Goal: Task Accomplishment & Management: Use online tool/utility

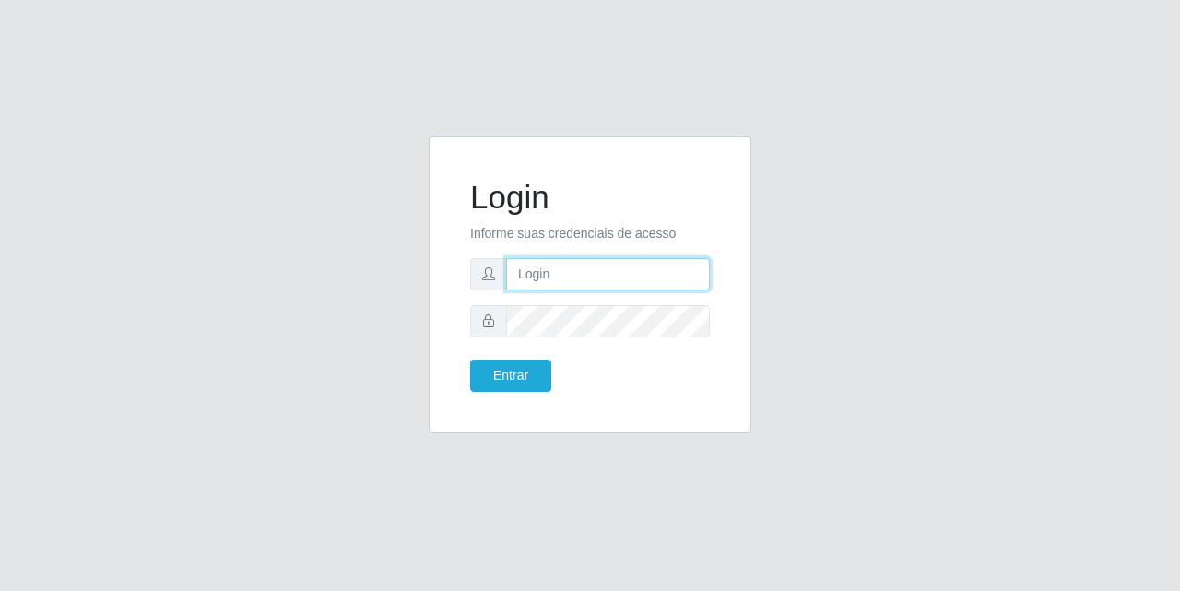
drag, startPoint x: 622, startPoint y: 281, endPoint x: 630, endPoint y: 290, distance: 11.8
click at [622, 281] on input "text" at bounding box center [608, 274] width 204 height 32
type input "[EMAIL_ADDRESS][DOMAIN_NAME]"
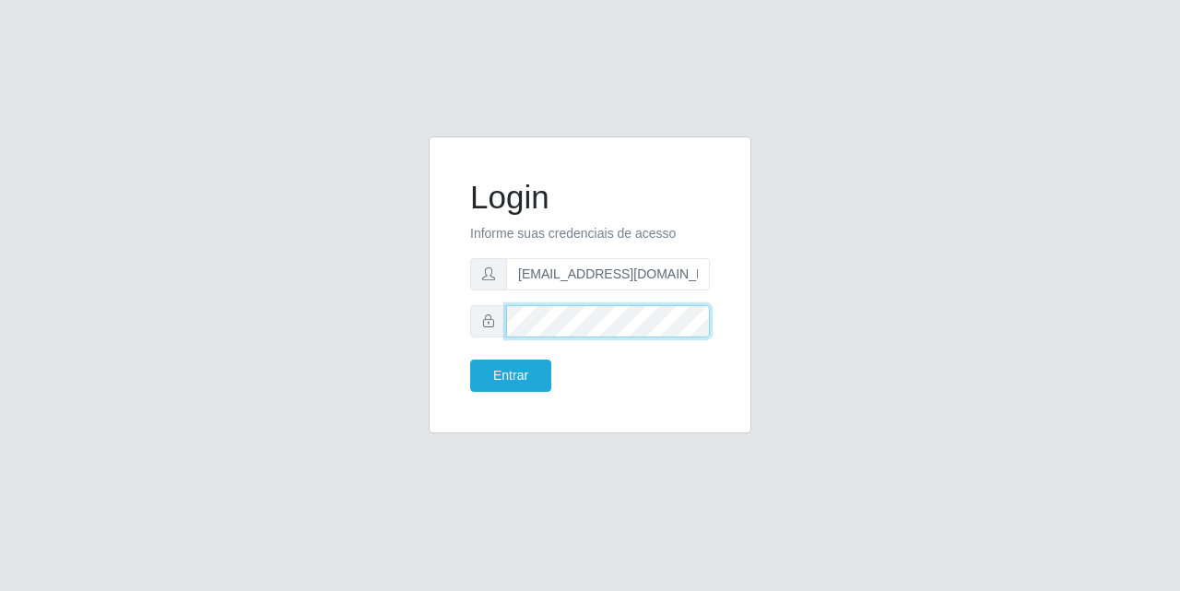
click at [470, 360] on button "Entrar" at bounding box center [510, 376] width 81 height 32
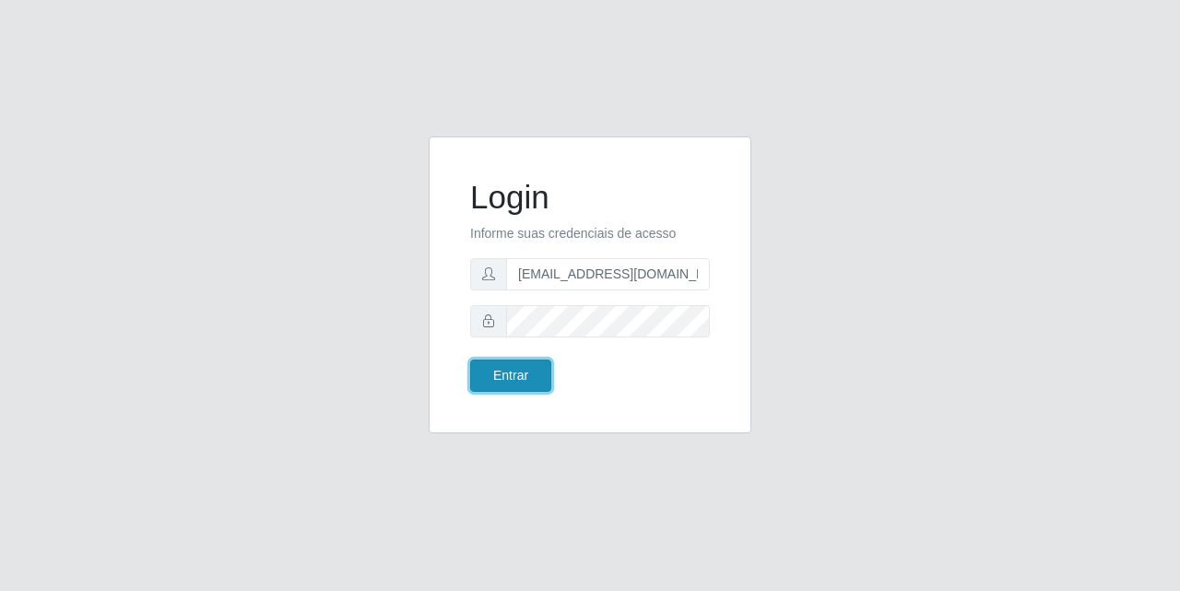
click at [512, 366] on button "Entrar" at bounding box center [510, 376] width 81 height 32
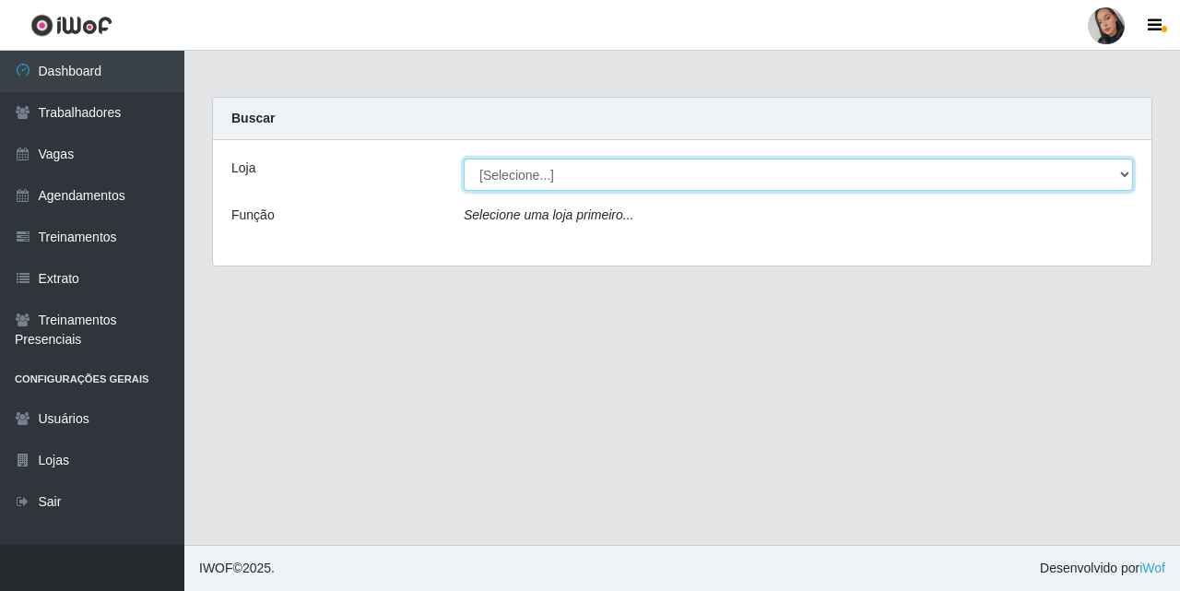
click at [572, 183] on select "[Selecione...] Supermercado [GEOGRAPHIC_DATA]" at bounding box center [798, 175] width 669 height 32
select select "165"
click at [464, 159] on select "[Selecione...] Supermercado [GEOGRAPHIC_DATA]" at bounding box center [798, 175] width 669 height 32
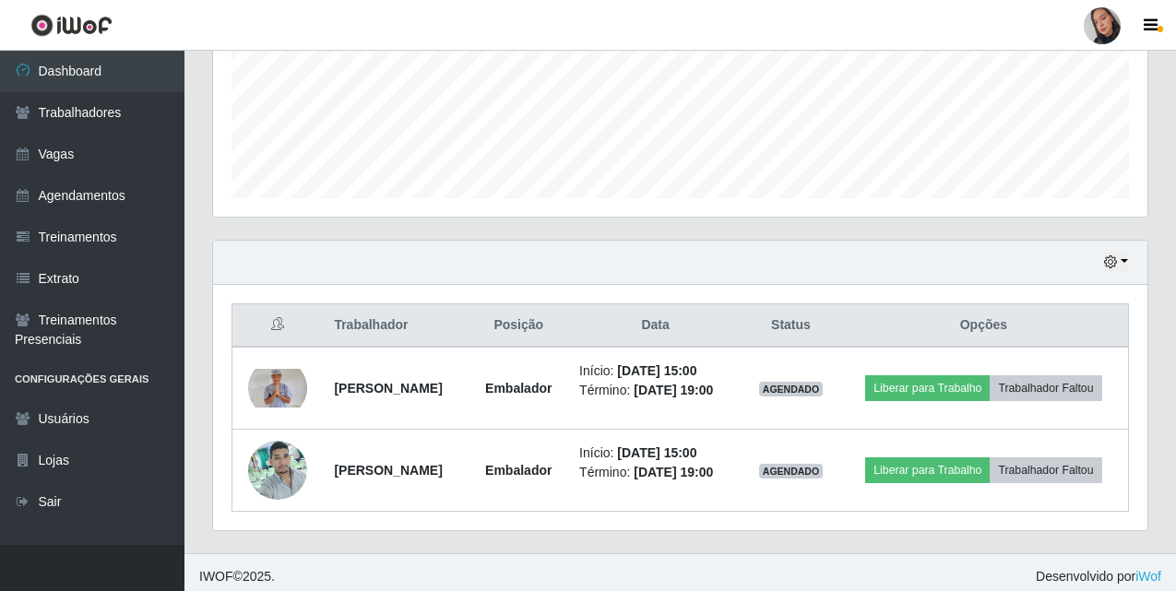
scroll to position [497, 0]
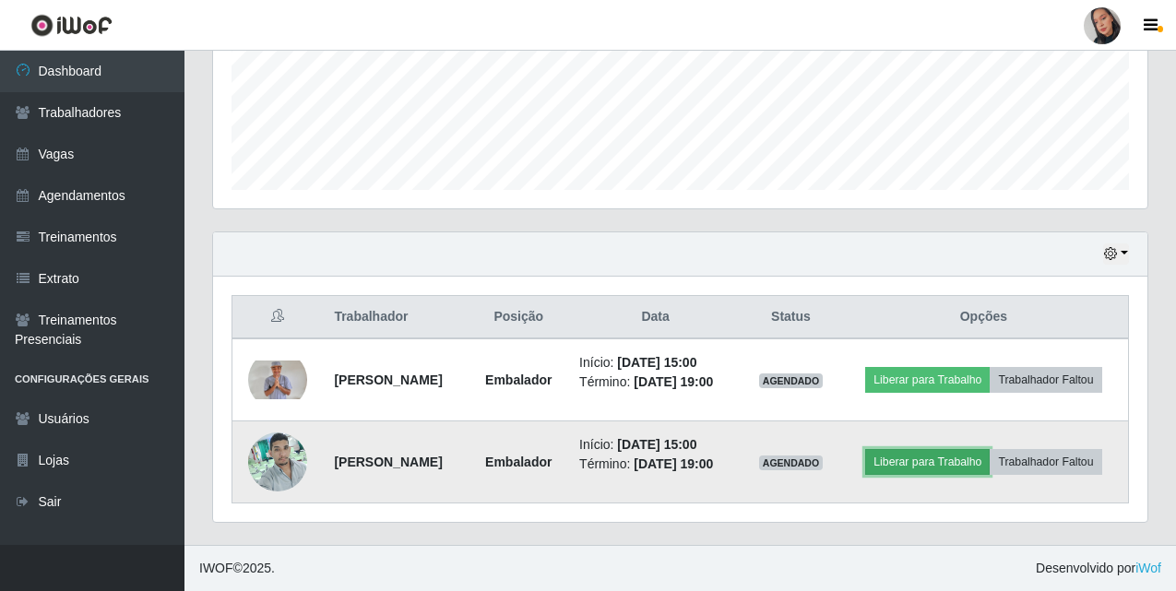
click at [989, 449] on button "Liberar para Trabalho" at bounding box center [927, 462] width 124 height 26
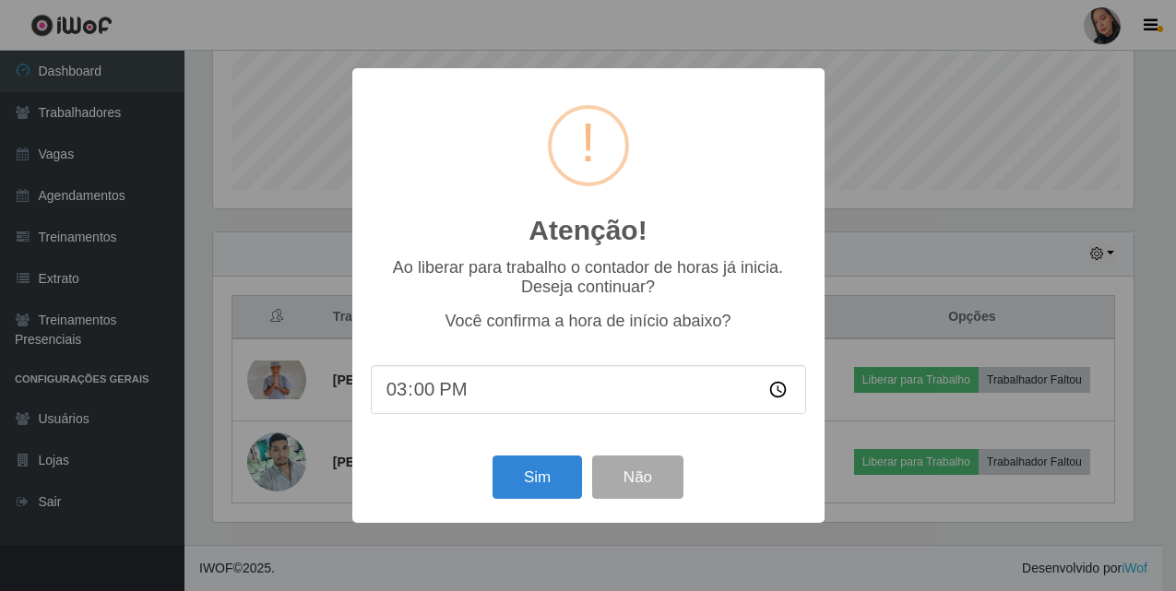
scroll to position [383, 925]
click at [550, 487] on button "Sim" at bounding box center [538, 477] width 89 height 43
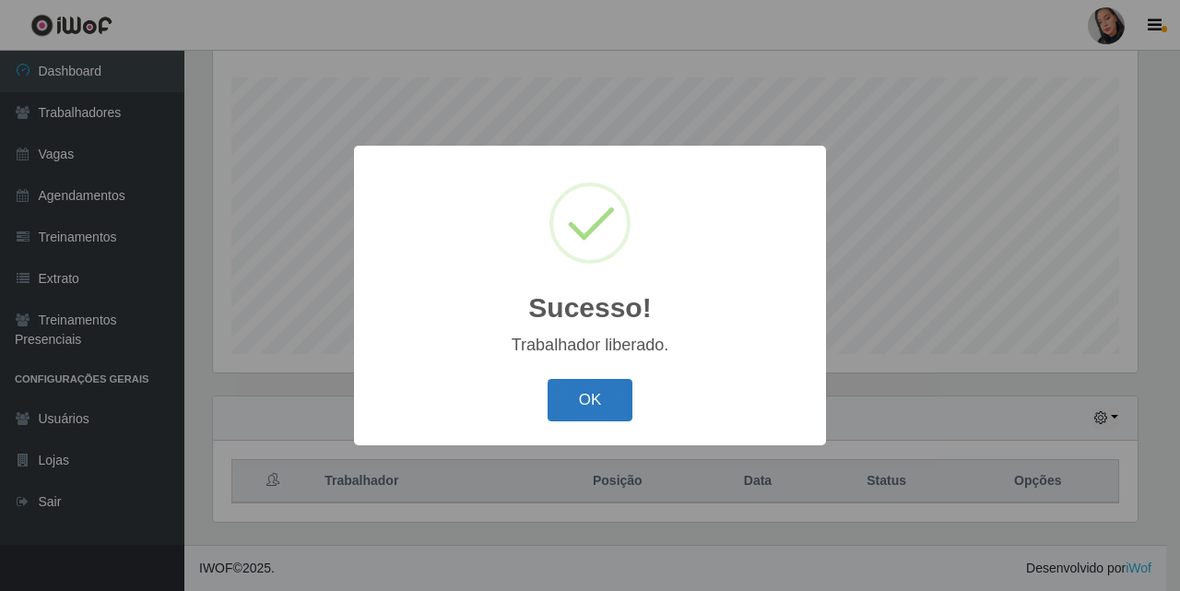
click at [581, 404] on button "OK" at bounding box center [591, 400] width 86 height 43
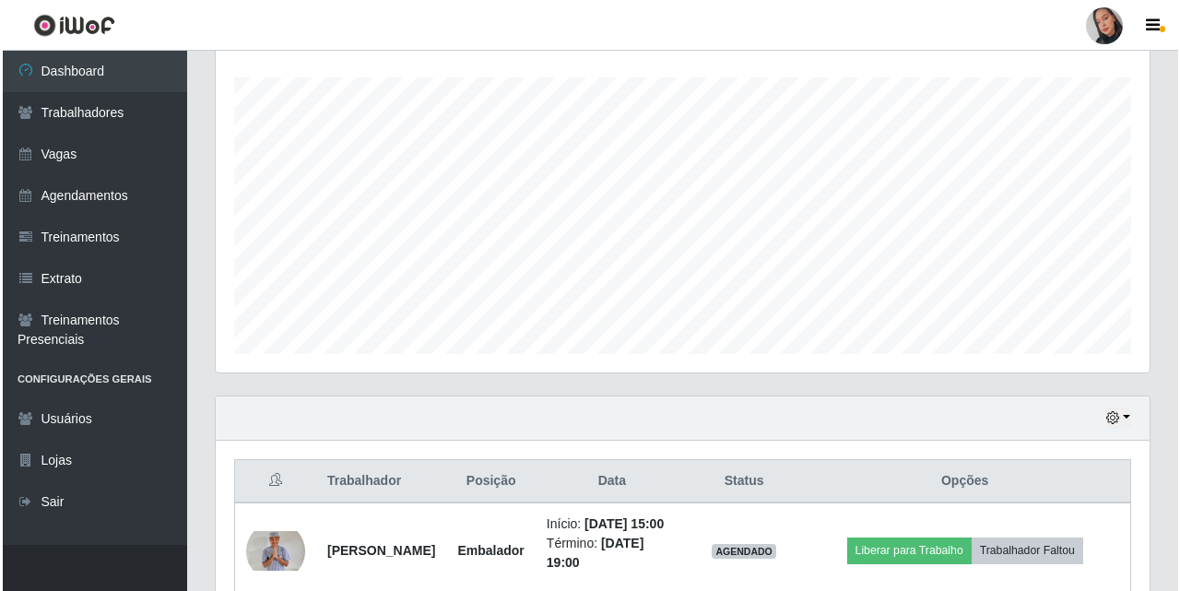
scroll to position [536, 0]
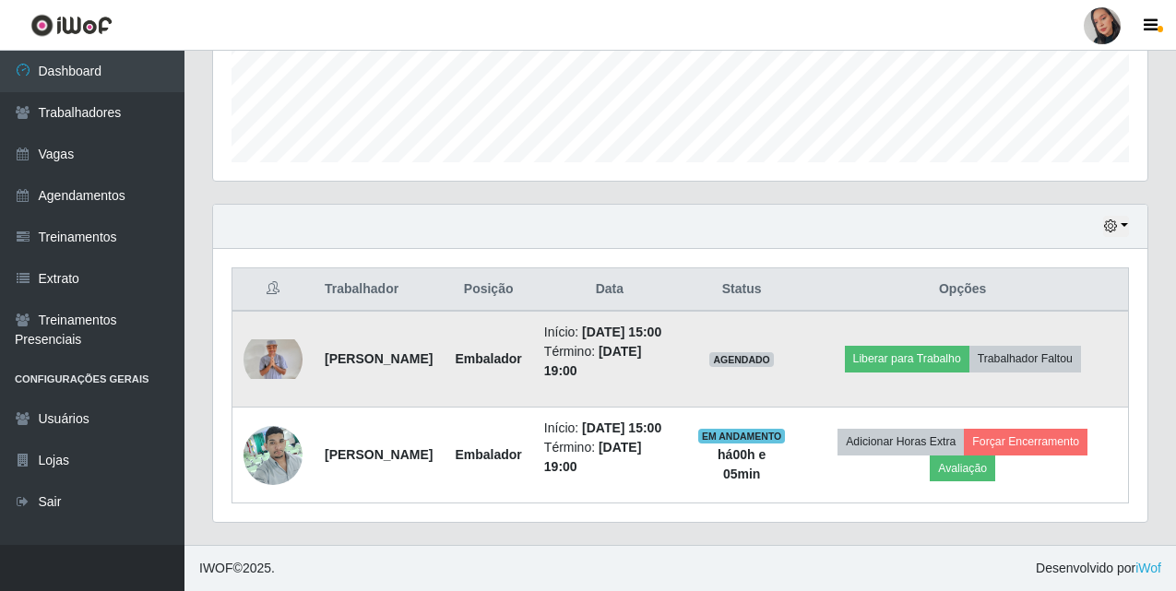
click at [953, 314] on td "Liberar para Trabalho Trabalhador Faltou" at bounding box center [962, 359] width 331 height 97
click at [969, 346] on button "Liberar para Trabalho" at bounding box center [907, 359] width 124 height 26
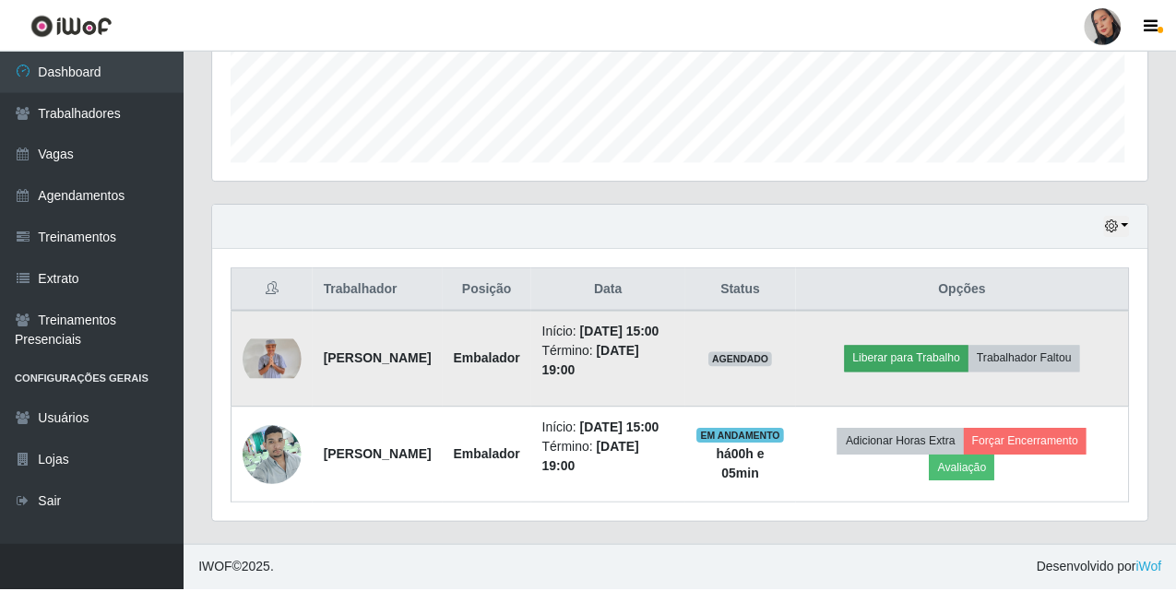
scroll to position [383, 925]
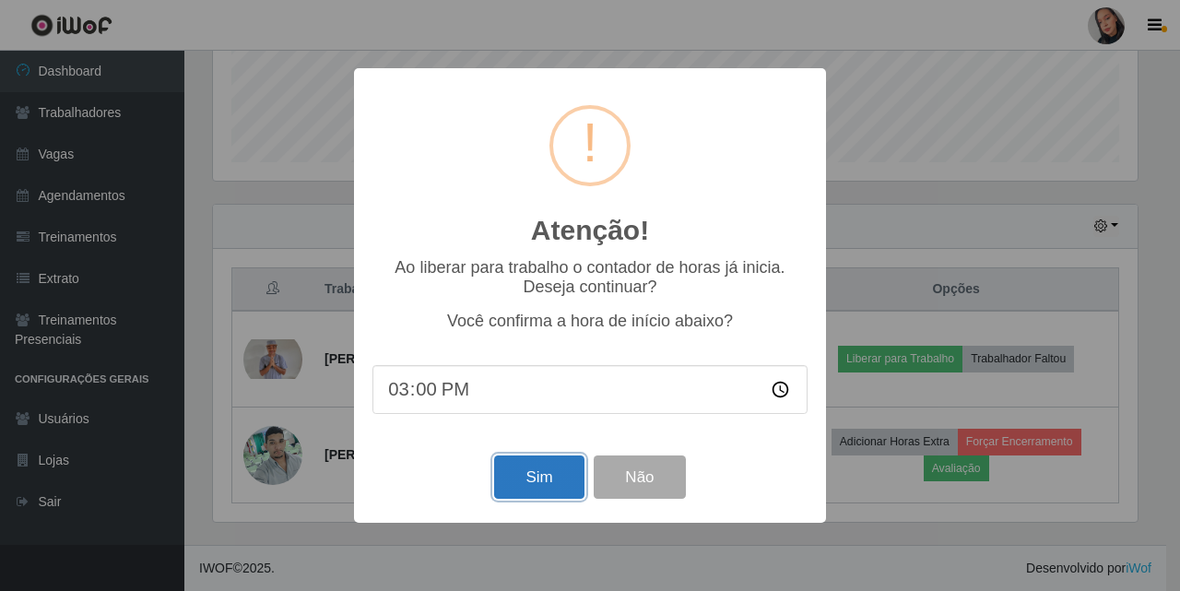
click at [537, 499] on button "Sim" at bounding box center [538, 477] width 89 height 43
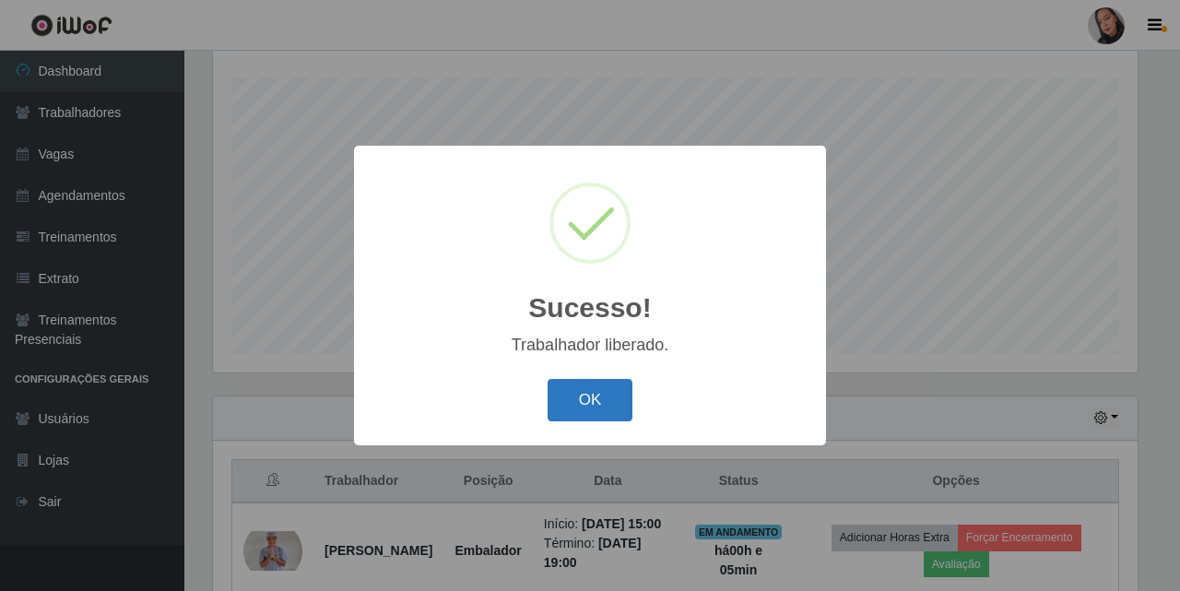
click at [609, 410] on button "OK" at bounding box center [591, 400] width 86 height 43
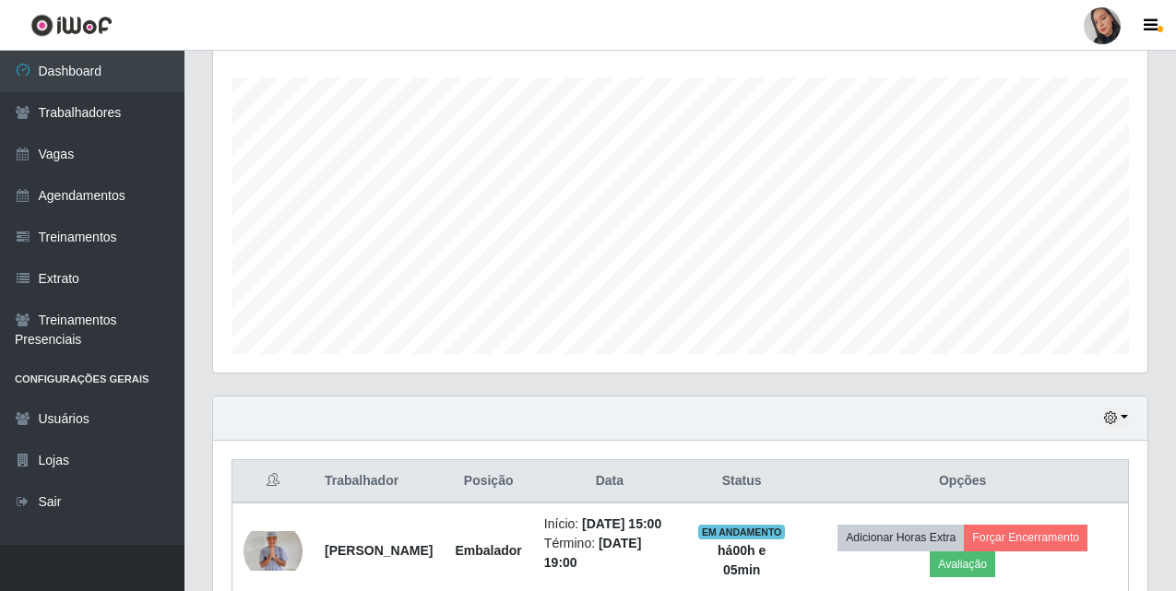
scroll to position [490, 0]
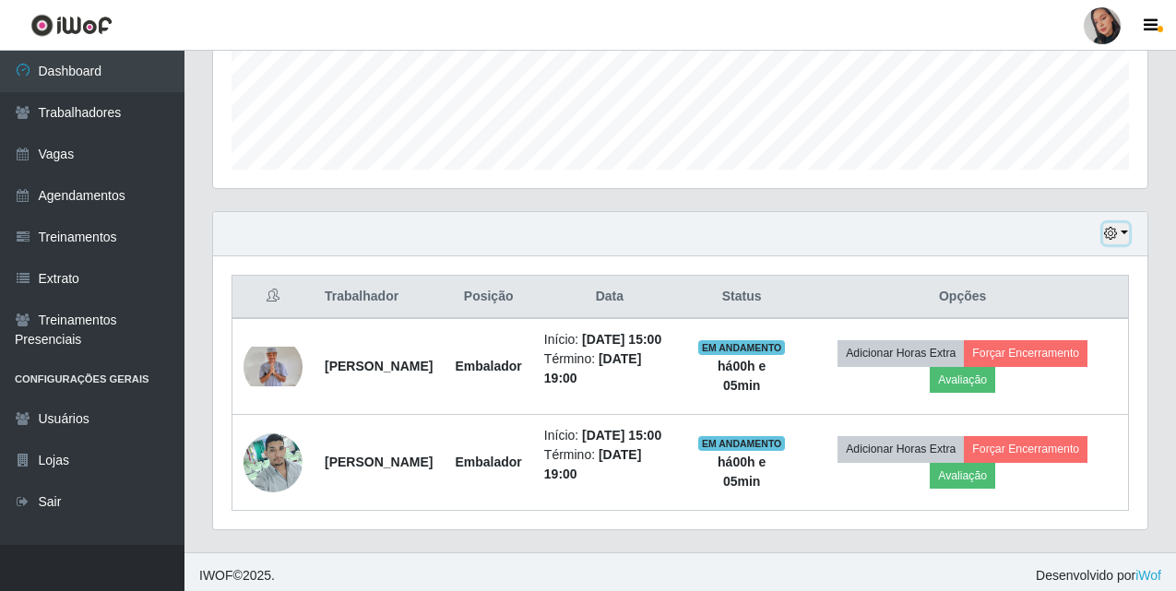
click at [1116, 233] on icon "button" at bounding box center [1110, 233] width 13 height 13
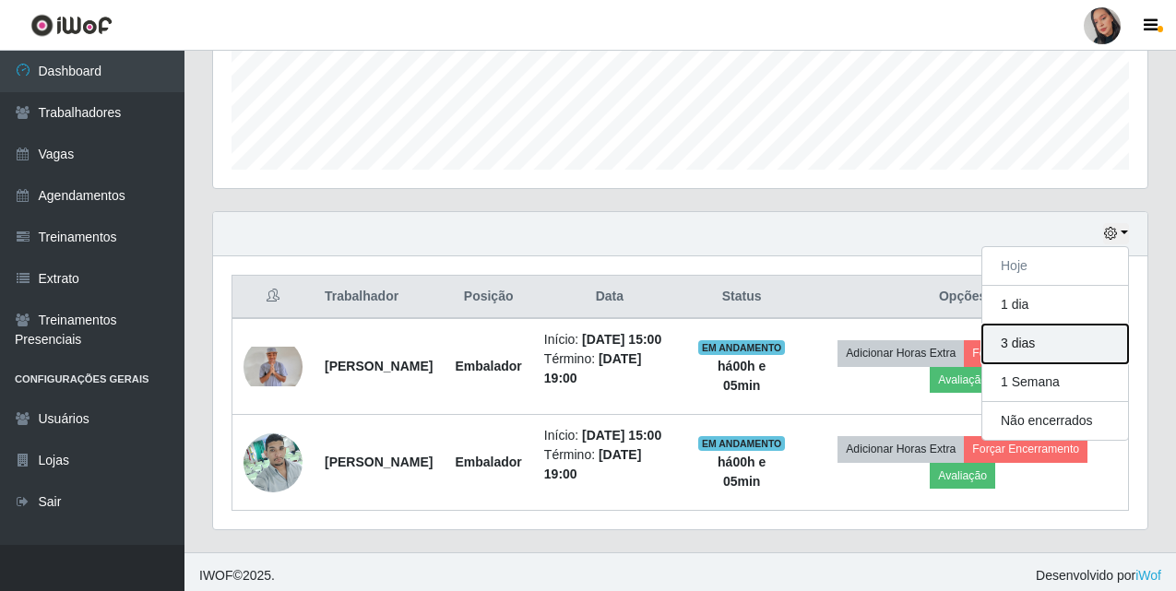
click at [1002, 340] on button "3 dias" at bounding box center [1055, 344] width 146 height 39
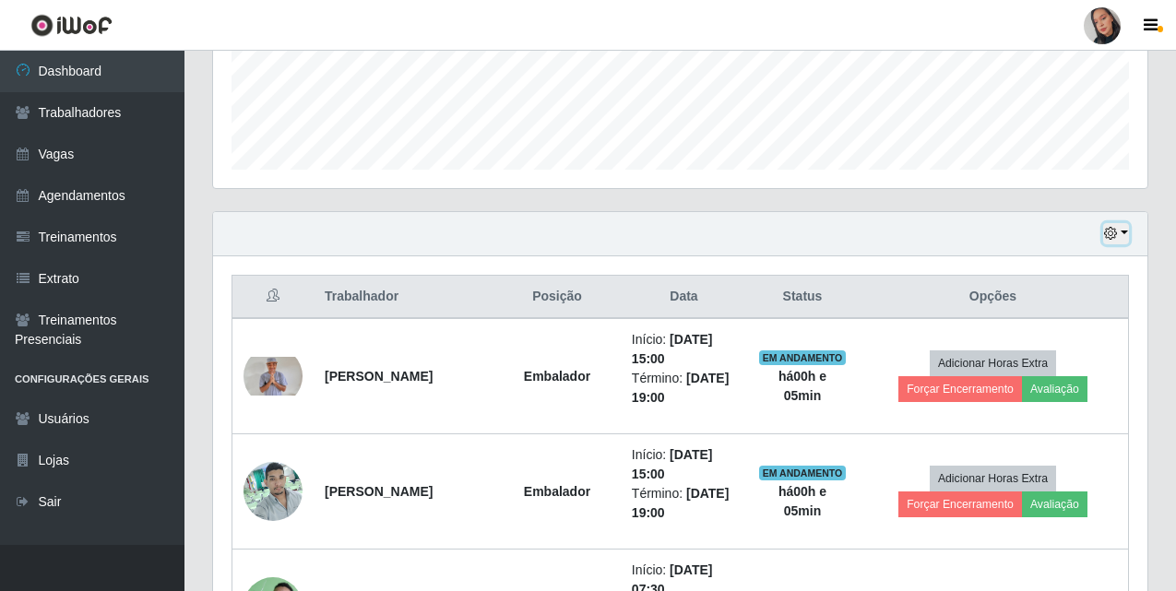
click at [1119, 232] on button "button" at bounding box center [1116, 233] width 26 height 21
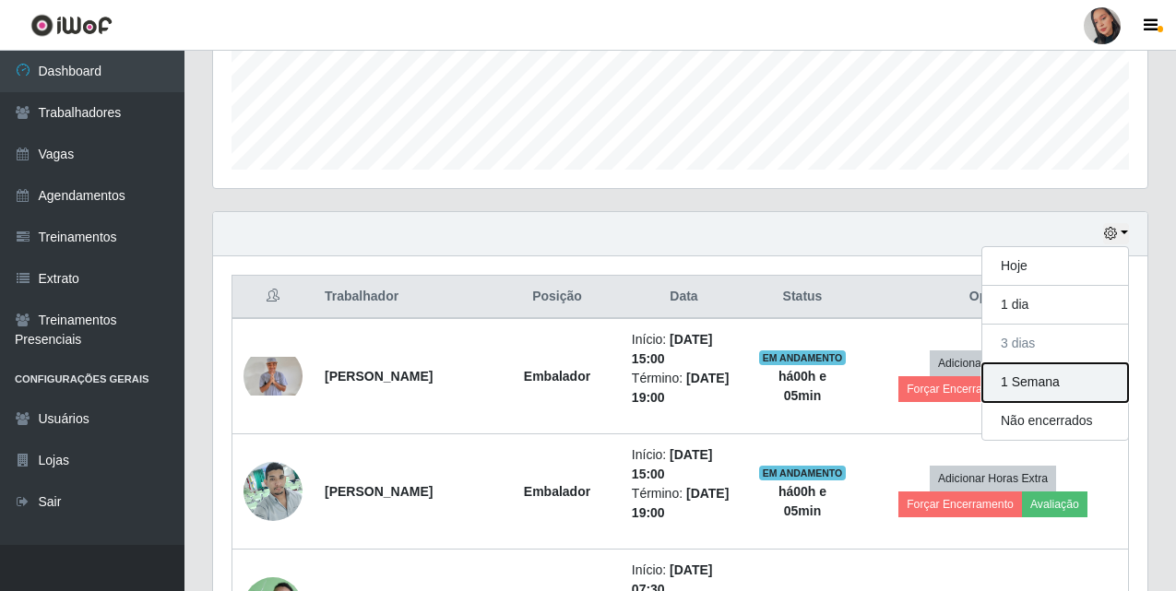
click at [1027, 385] on button "1 Semana" at bounding box center [1055, 382] width 146 height 39
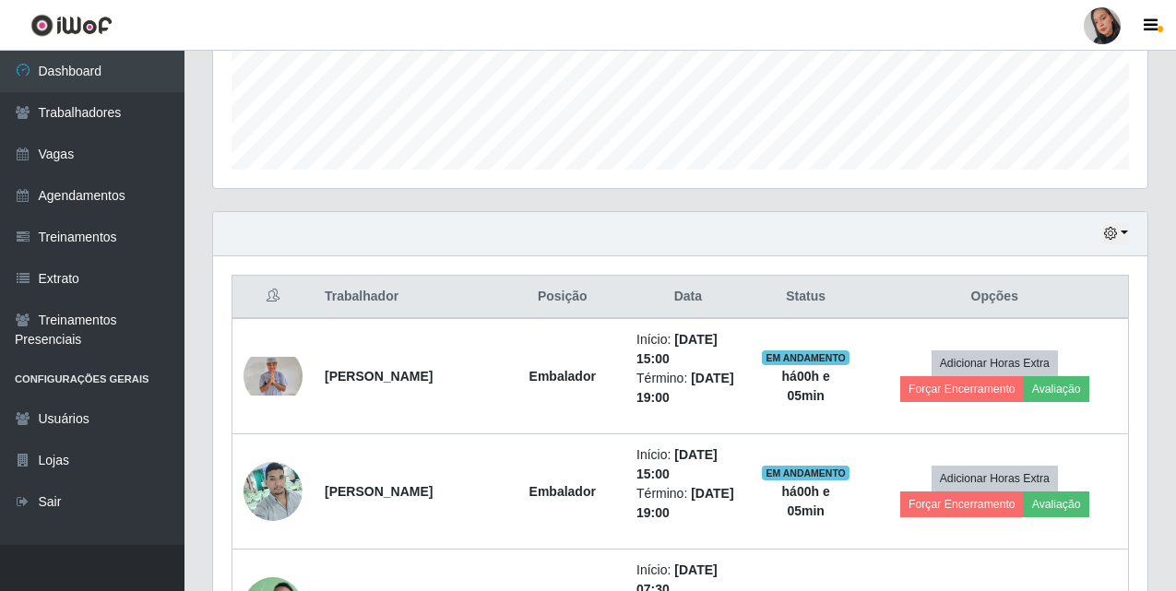
click at [743, 17] on header "Perfil Alterar Senha Sair" at bounding box center [588, 25] width 1176 height 51
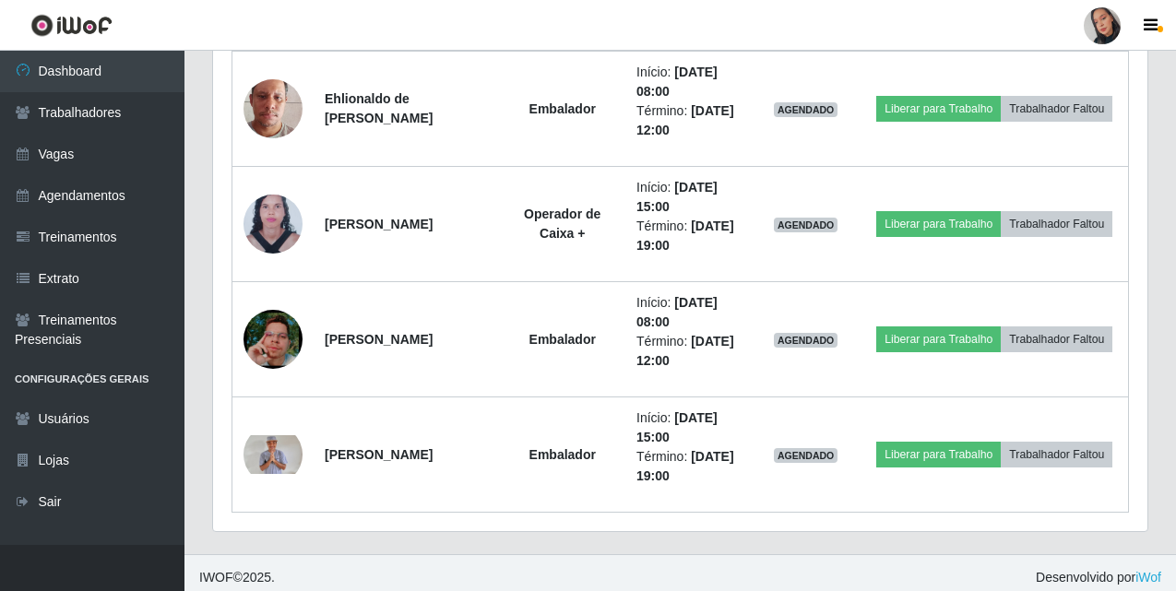
scroll to position [2375, 0]
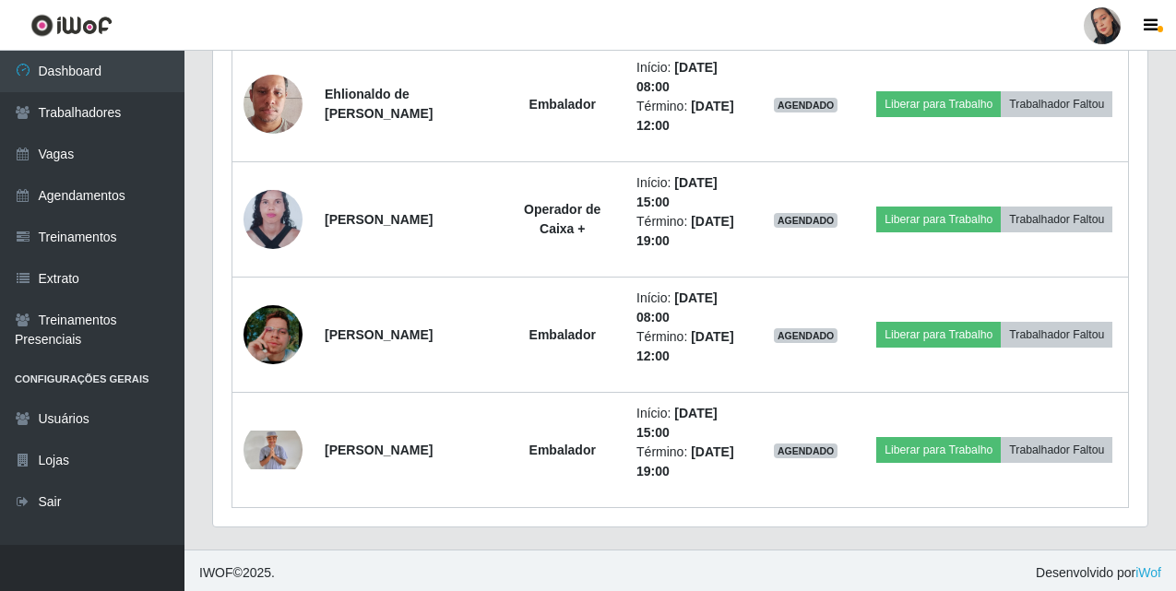
click at [1114, 17] on div at bounding box center [1102, 25] width 37 height 37
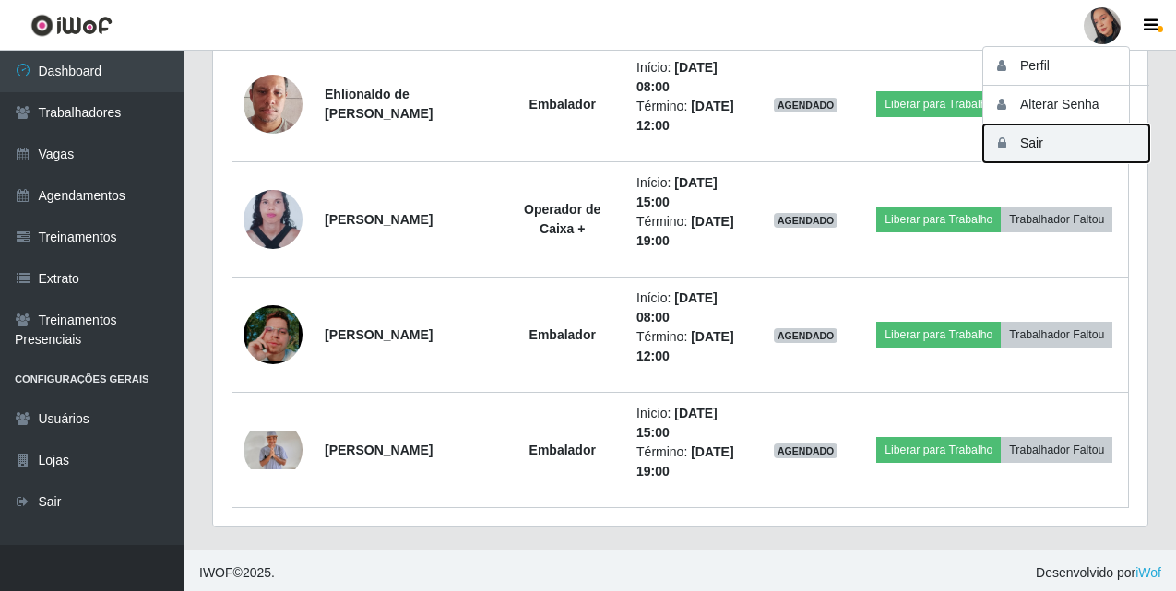
click at [1087, 138] on button "Sair" at bounding box center [1066, 143] width 166 height 38
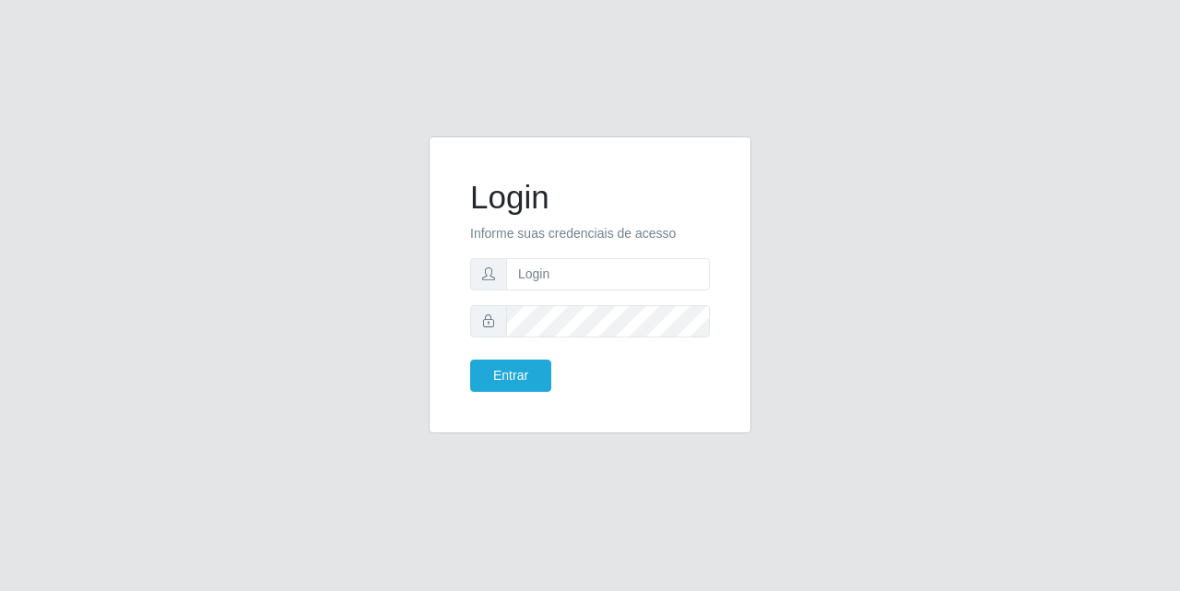
click at [538, 544] on div "Login Informe suas credenciais de acesso Entrar" at bounding box center [590, 295] width 1180 height 591
drag, startPoint x: 282, startPoint y: 238, endPoint x: 136, endPoint y: 229, distance: 146.0
click at [136, 229] on div "Login Informe suas credenciais de acesso Entrar" at bounding box center [590, 295] width 1051 height 319
click at [522, 273] on input "text" at bounding box center [608, 274] width 204 height 32
type input "[EMAIL_ADDRESS][DOMAIN_NAME]"
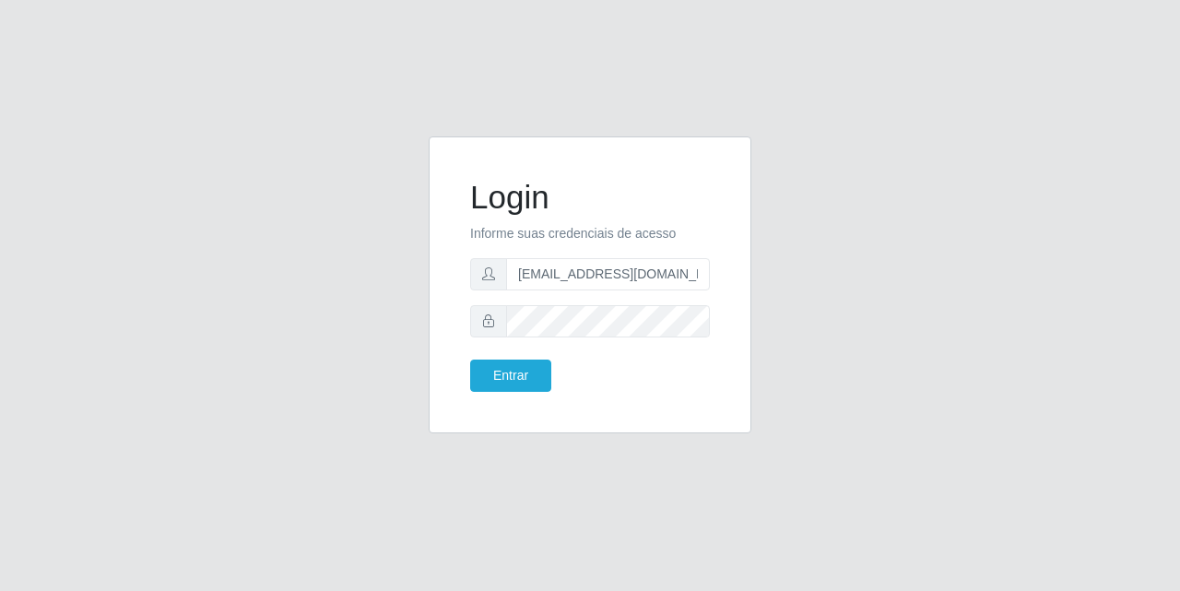
click at [626, 341] on form "Login Informe suas credenciais de acesso [EMAIL_ADDRESS][DOMAIN_NAME] Entrar" at bounding box center [590, 285] width 240 height 214
click at [470, 360] on button "Entrar" at bounding box center [510, 376] width 81 height 32
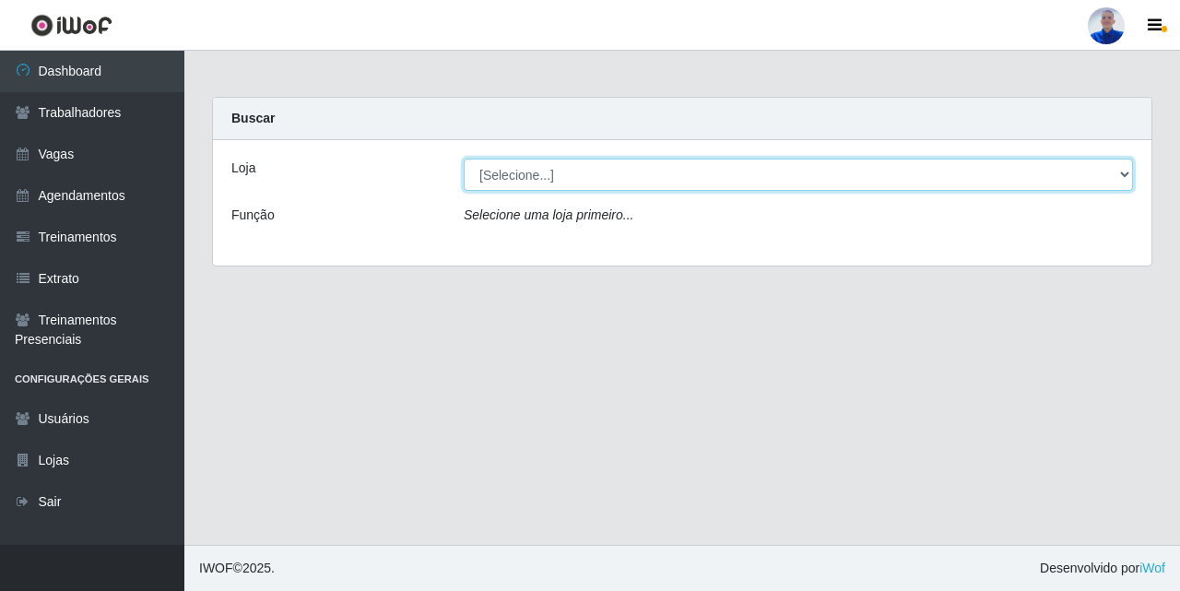
click at [498, 181] on select "[Selecione...] Supermercado [GEOGRAPHIC_DATA]" at bounding box center [798, 175] width 669 height 32
select select "165"
click at [464, 159] on select "[Selecione...] Supermercado [GEOGRAPHIC_DATA]" at bounding box center [798, 175] width 669 height 32
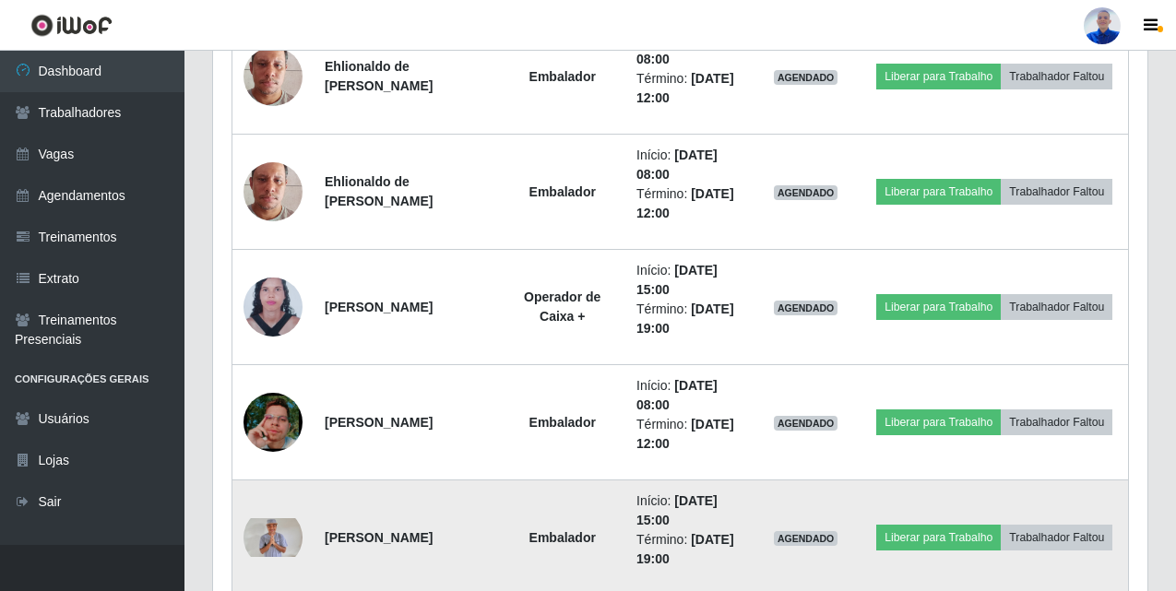
scroll to position [2380, 0]
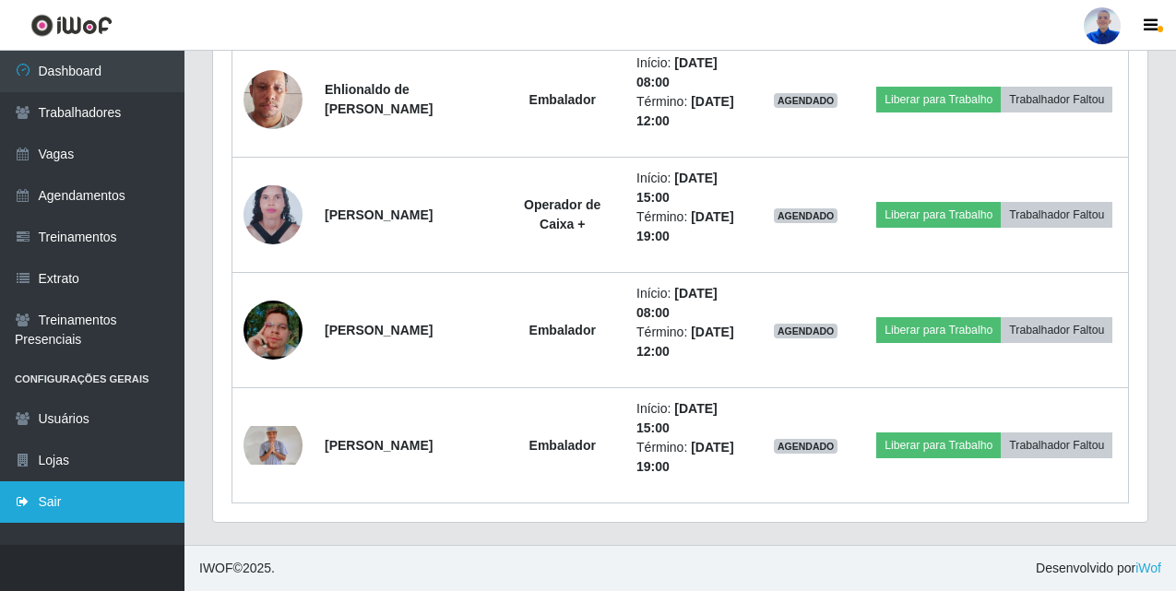
click at [40, 498] on link "Sair" at bounding box center [92, 501] width 184 height 41
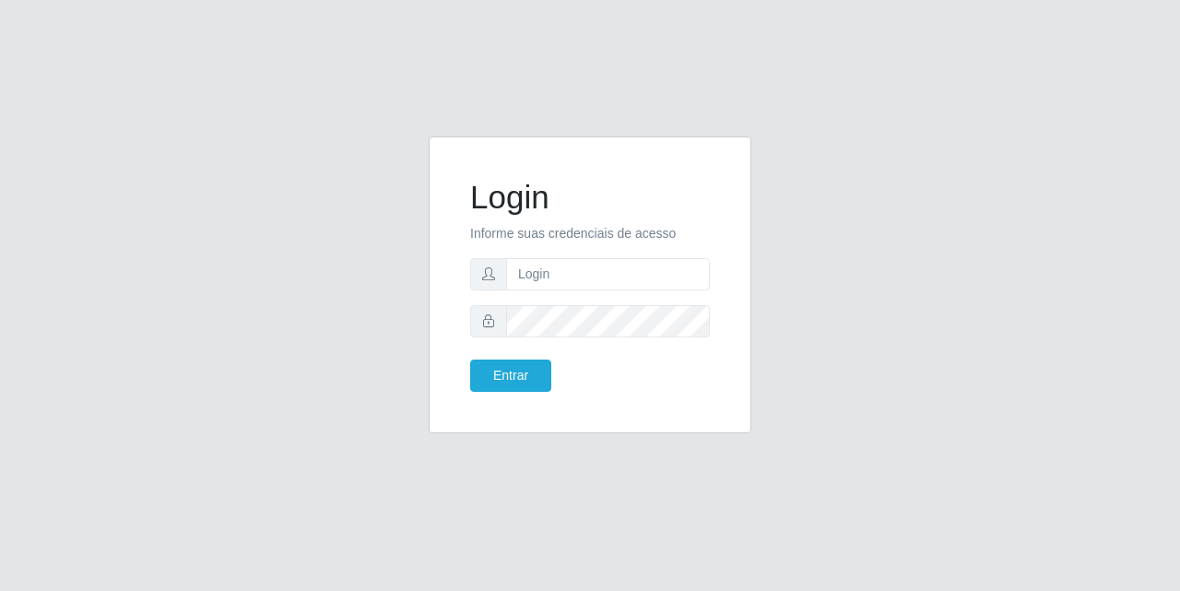
click at [204, 414] on div "Login Informe suas credenciais de acesso Entrar" at bounding box center [590, 295] width 1051 height 319
